Goal: Find specific page/section: Find specific page/section

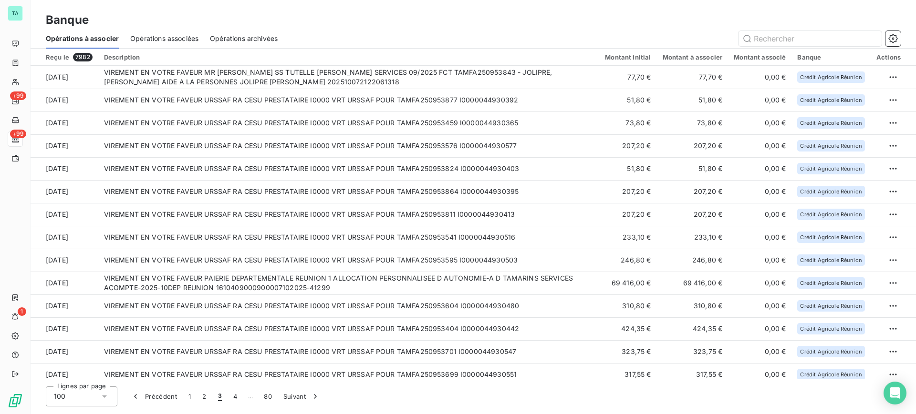
scroll to position [1976, 0]
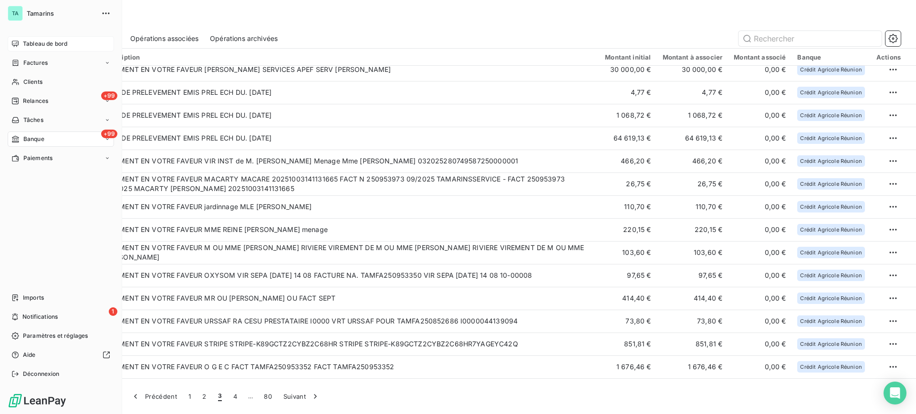
click at [45, 44] on span "Tableau de bord" at bounding box center [45, 44] width 44 height 9
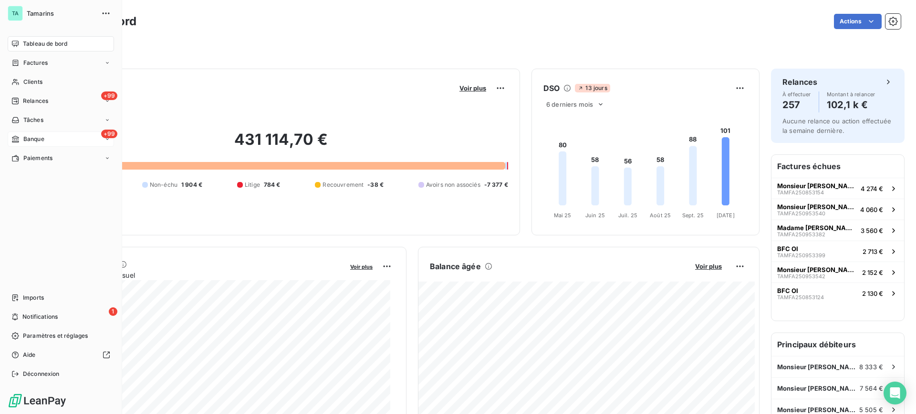
click at [35, 142] on span "Banque" at bounding box center [33, 139] width 21 height 9
